Goal: Navigation & Orientation: Find specific page/section

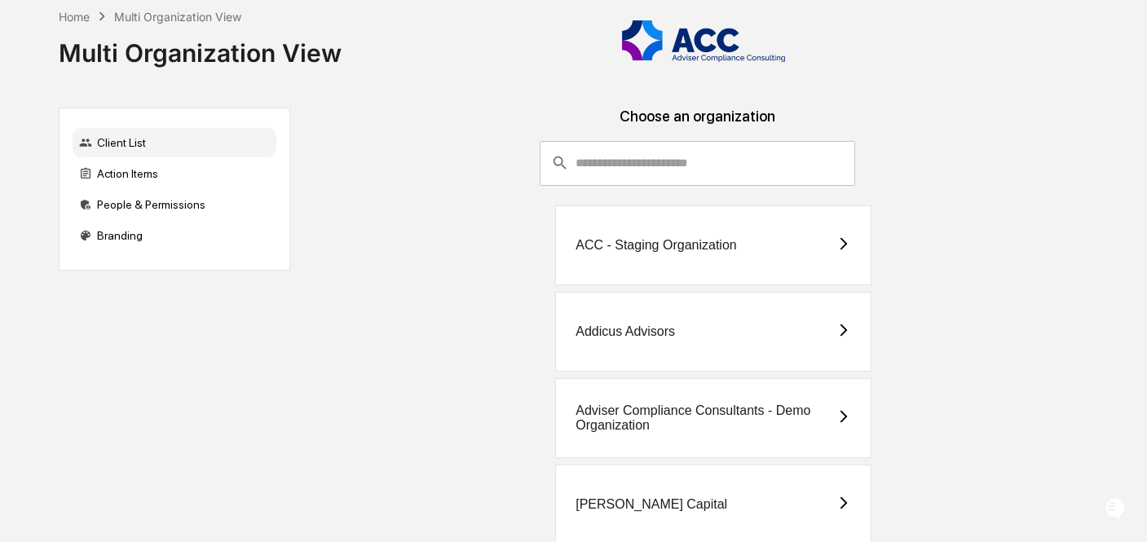
scroll to position [643, 0]
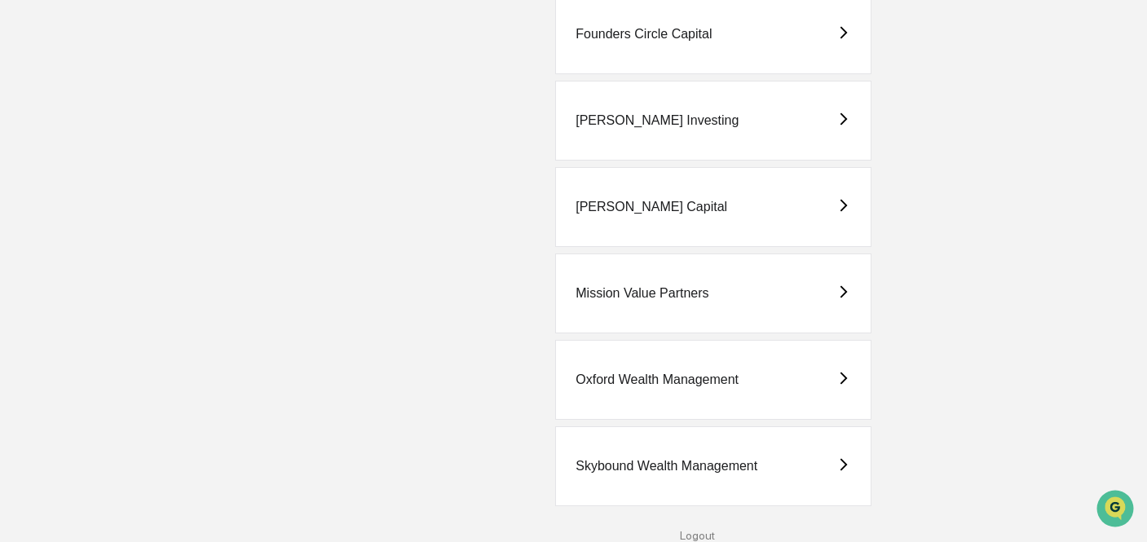
click at [650, 378] on div "Oxford Wealth Management" at bounding box center [656, 379] width 163 height 15
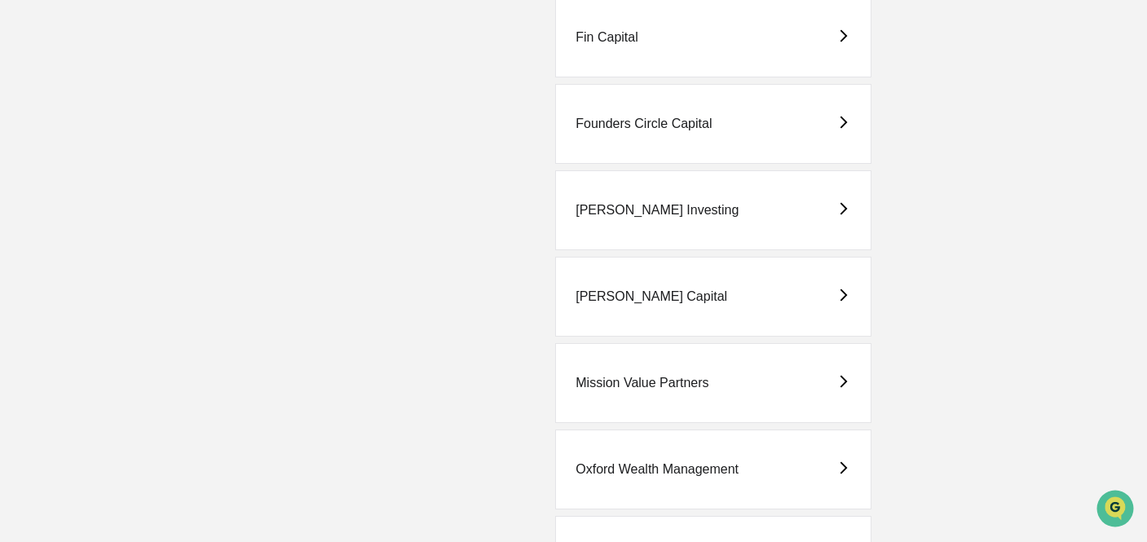
scroll to position [643, 0]
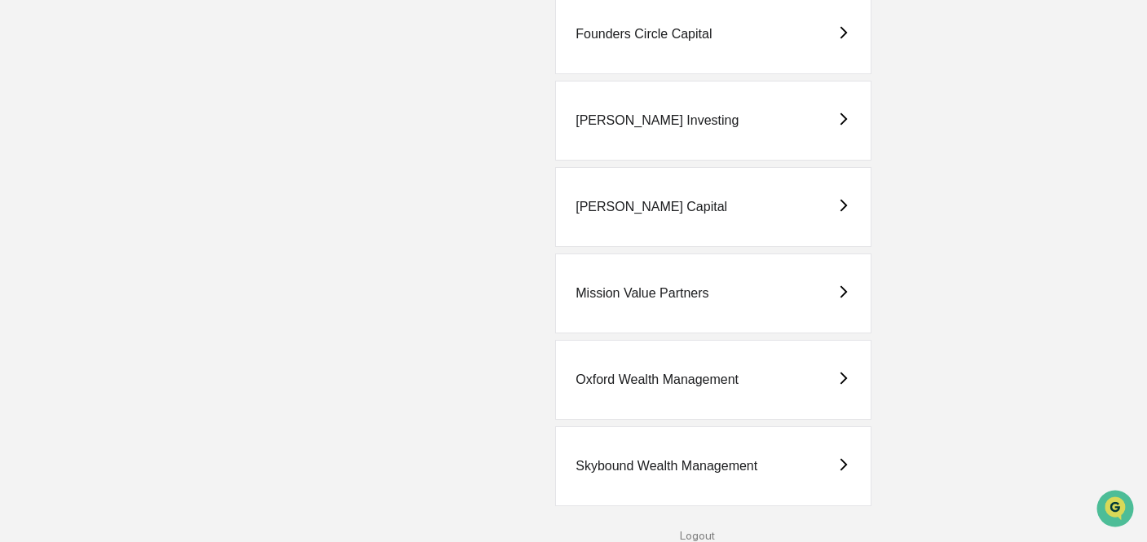
click at [671, 225] on div "[PERSON_NAME] Capital" at bounding box center [713, 207] width 316 height 80
